Goal: Complete application form

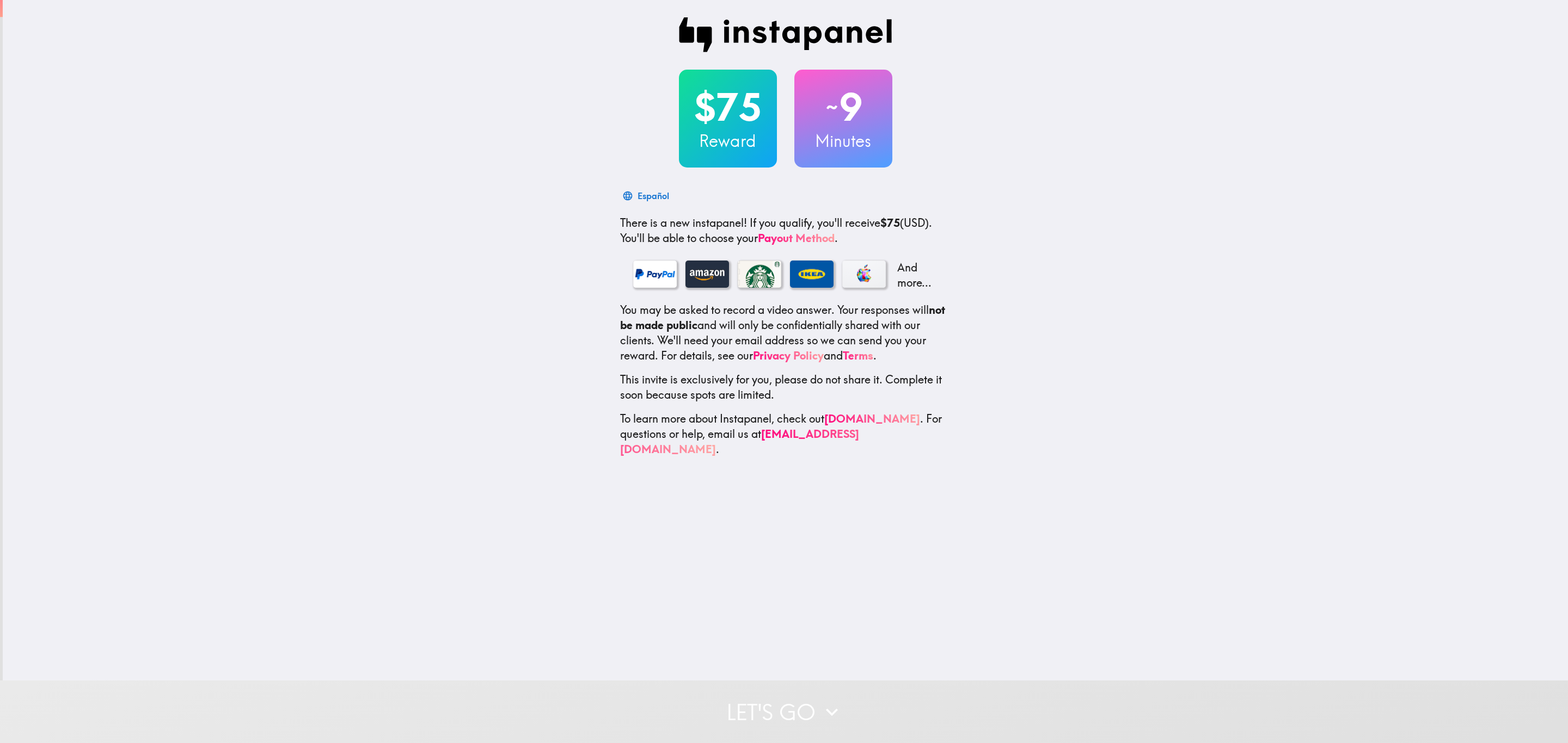
click at [858, 697] on button "Let's go" at bounding box center [784, 712] width 1568 height 63
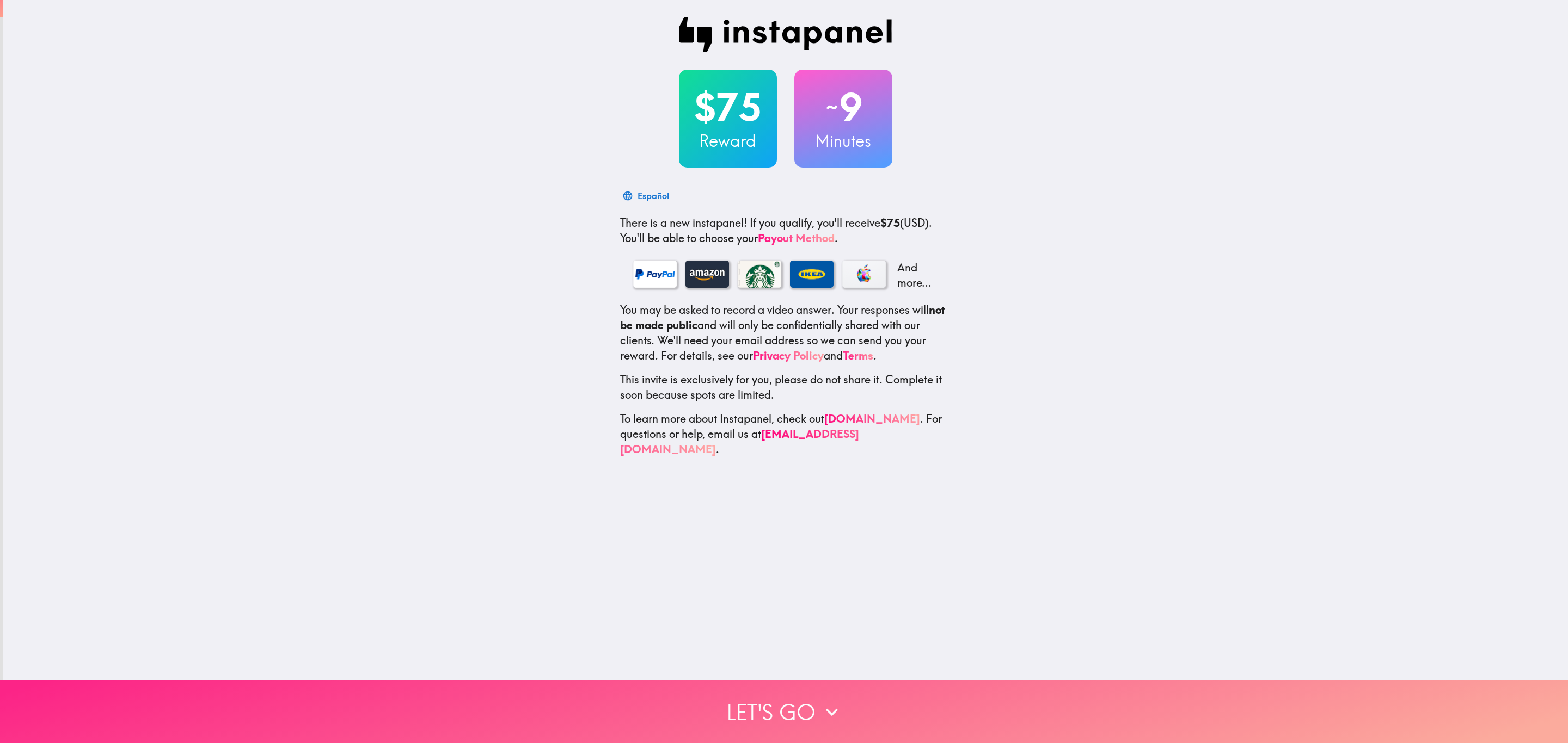
click at [782, 694] on button "Let's go" at bounding box center [784, 712] width 1568 height 63
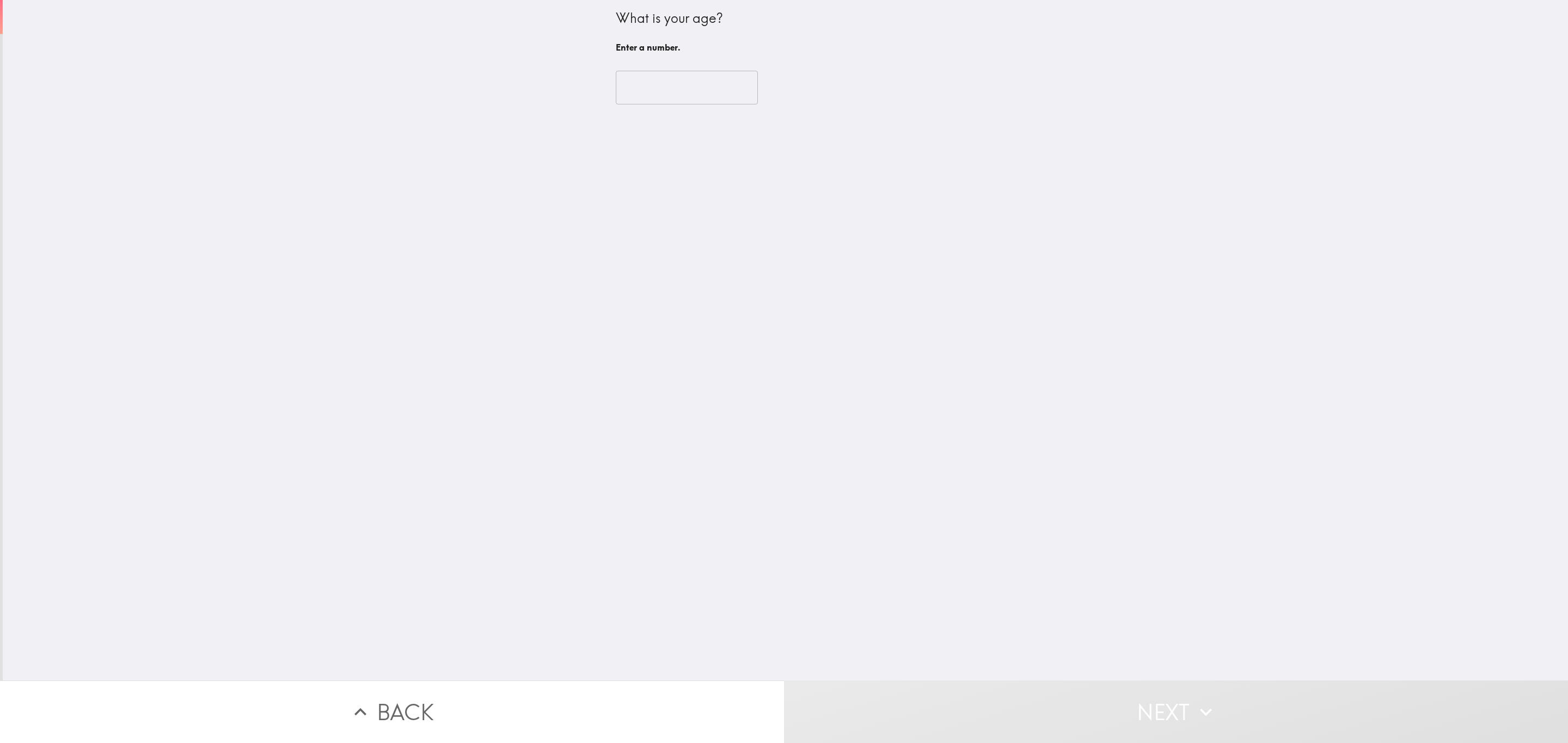
click at [648, 93] on input "number" at bounding box center [687, 87] width 142 height 34
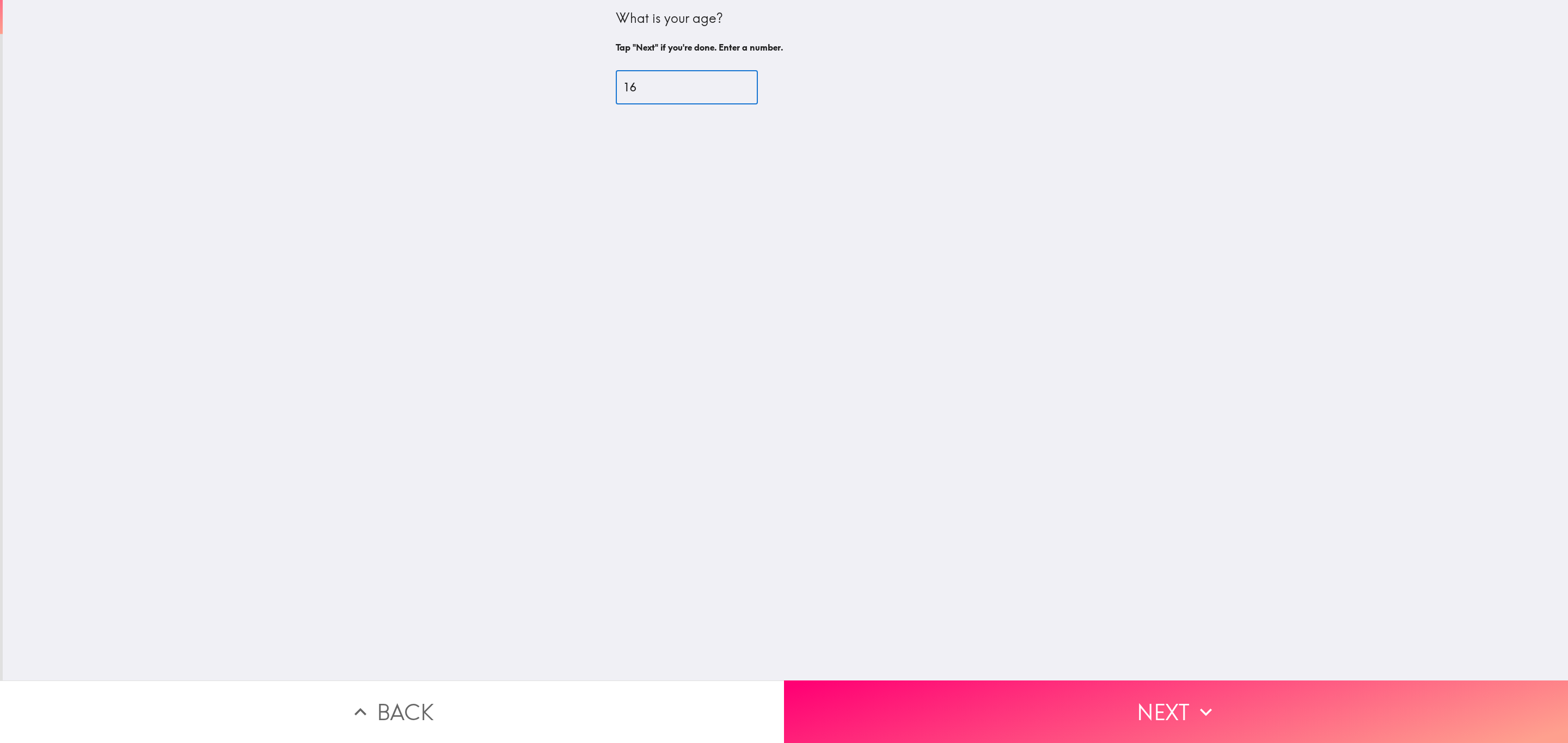
type input "16"
